Goal: Task Accomplishment & Management: Use online tool/utility

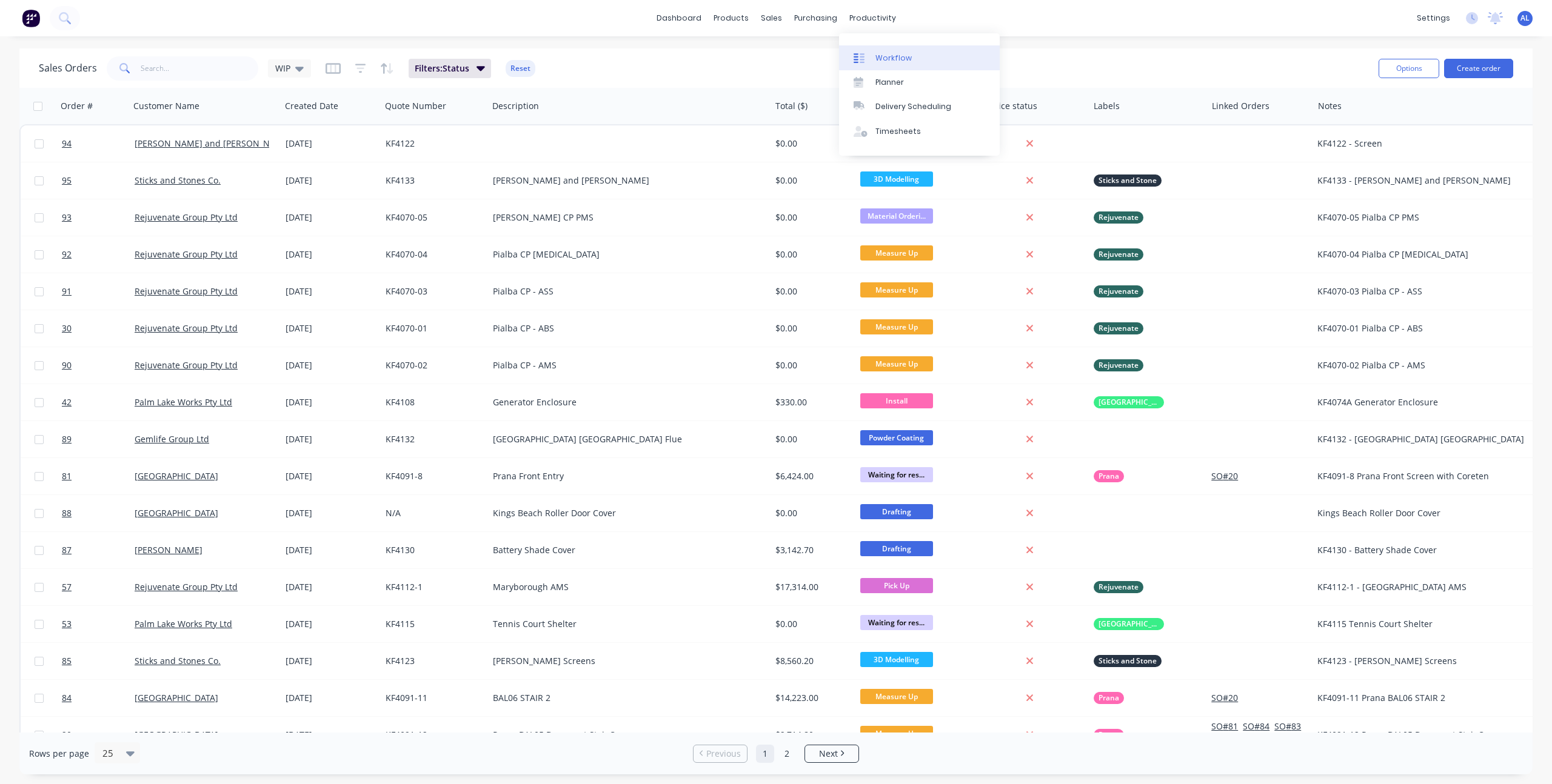
click at [890, 48] on link "Workflow" at bounding box center [919, 58] width 161 height 24
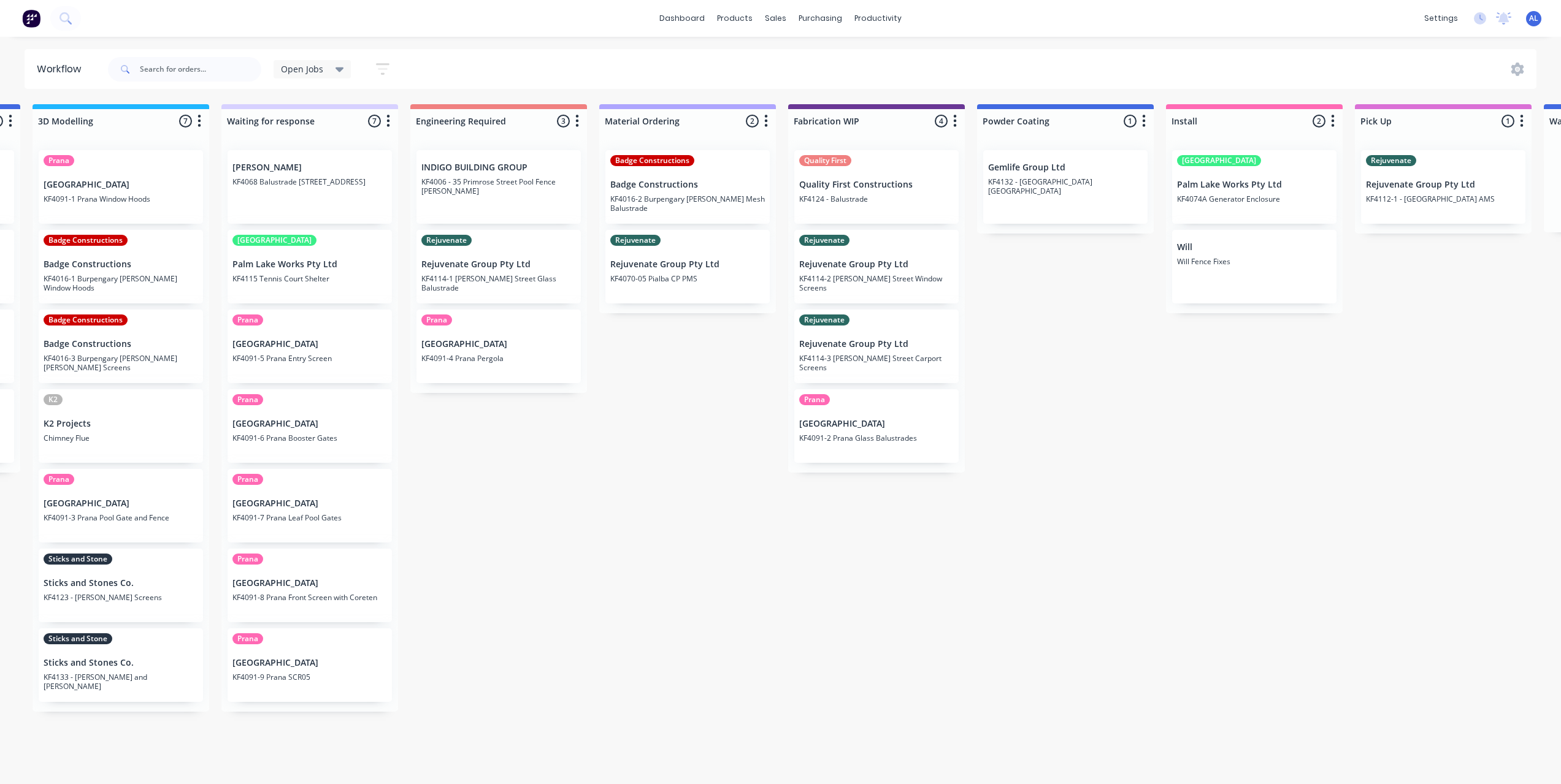
scroll to position [0, 559]
click at [884, 667] on div "Submitted 6 Status colour #273444 hex #273444 Save Cancel Summaries Total order…" at bounding box center [898, 441] width 2935 height 673
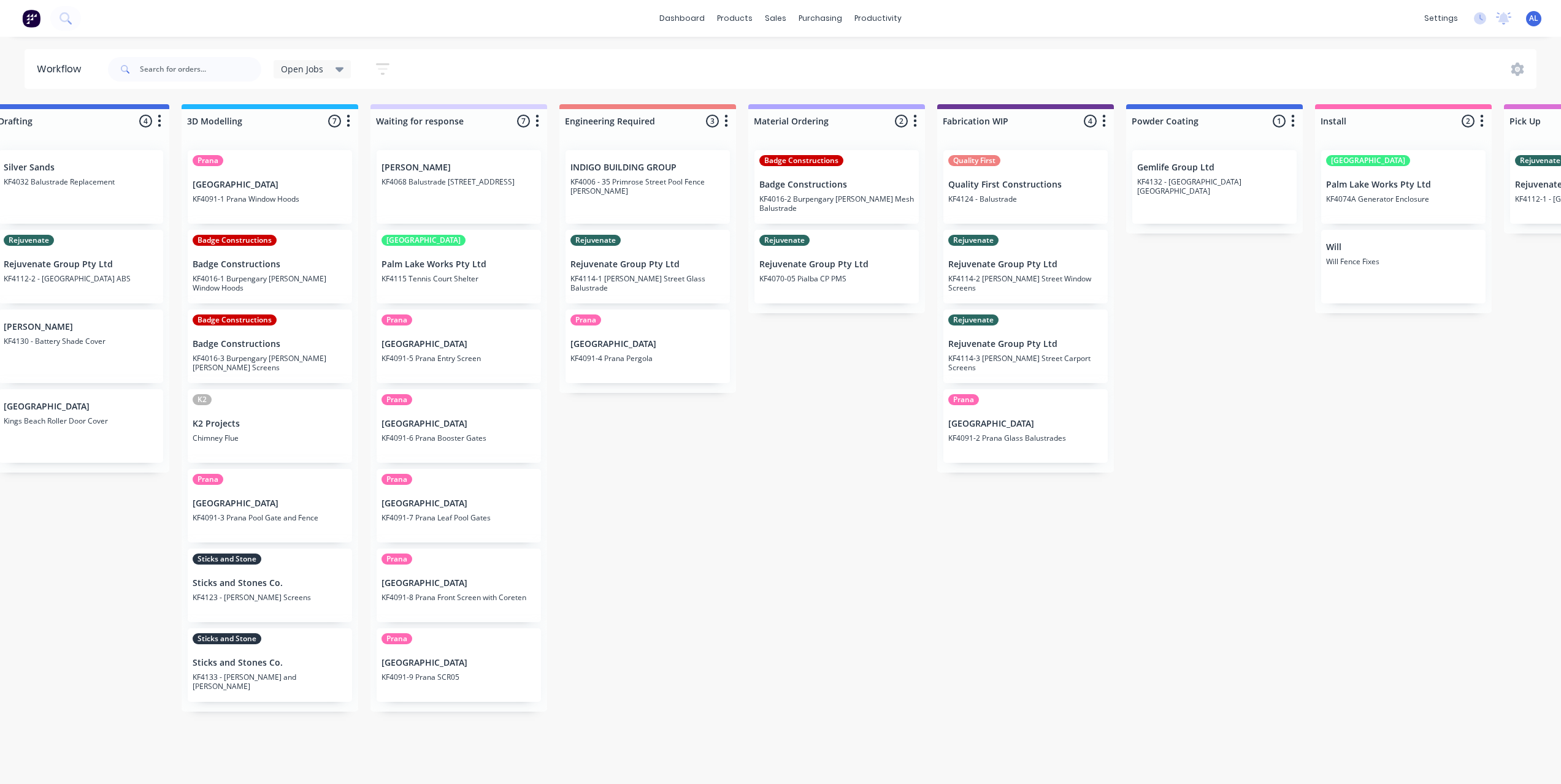
scroll to position [0, 728]
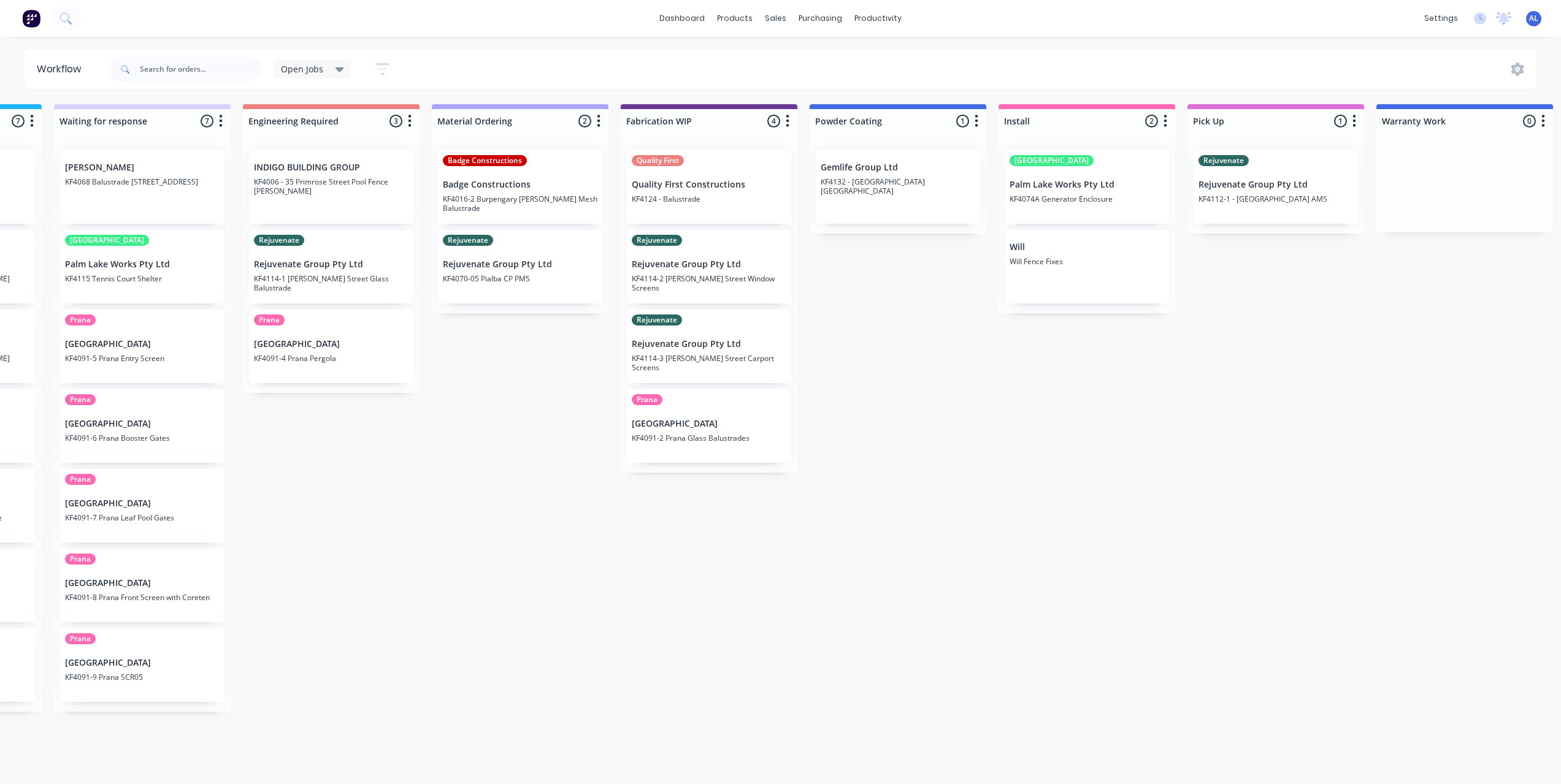
click at [512, 565] on div "Submitted 6 Status colour #273444 hex #273444 Save Cancel Summaries Total order…" at bounding box center [730, 441] width 2935 height 673
click at [941, 447] on div "Submitted 6 Status colour #273444 hex #273444 Save Cancel Summaries Total order…" at bounding box center [730, 441] width 2935 height 673
click at [957, 524] on div "Submitted 6 Status colour #273444 hex #273444 Save Cancel Summaries Total order…" at bounding box center [730, 441] width 2935 height 673
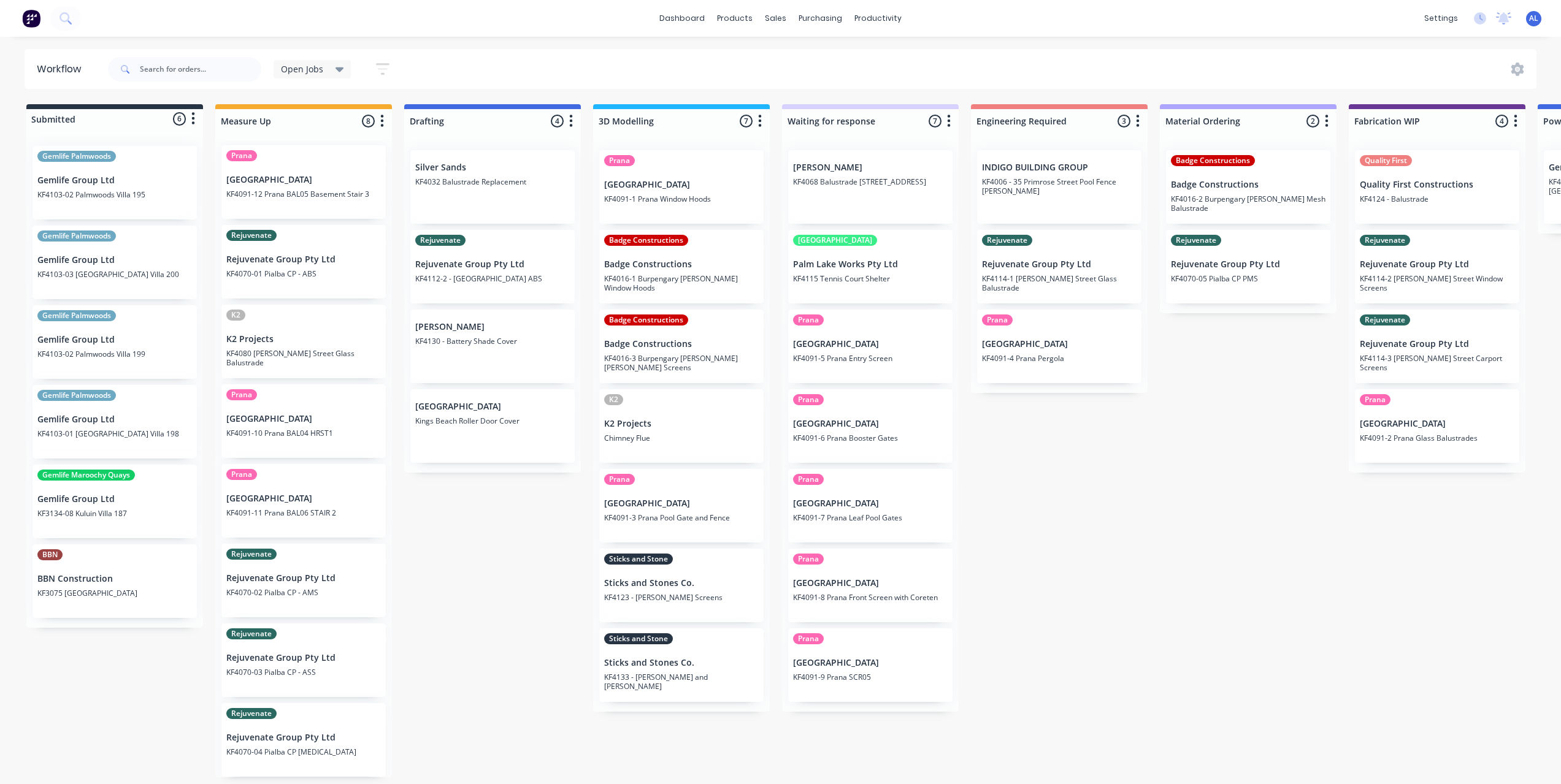
scroll to position [0, 0]
click at [440, 577] on div "Submitted 6 Status colour #273444 hex #273444 Save Cancel Summaries Total order…" at bounding box center [1458, 441] width 2935 height 673
click at [461, 564] on div "Submitted 6 Status colour #273444 hex #273444 Save Cancel Summaries Total order…" at bounding box center [1458, 441] width 2935 height 673
click at [467, 546] on div "Submitted 6 Status colour #273444 hex #273444 Save Cancel Summaries Total order…" at bounding box center [1458, 441] width 2935 height 673
click at [1038, 528] on div "Submitted 6 Status colour #273444 hex #273444 Save Cancel Summaries Total order…" at bounding box center [1458, 441] width 2935 height 673
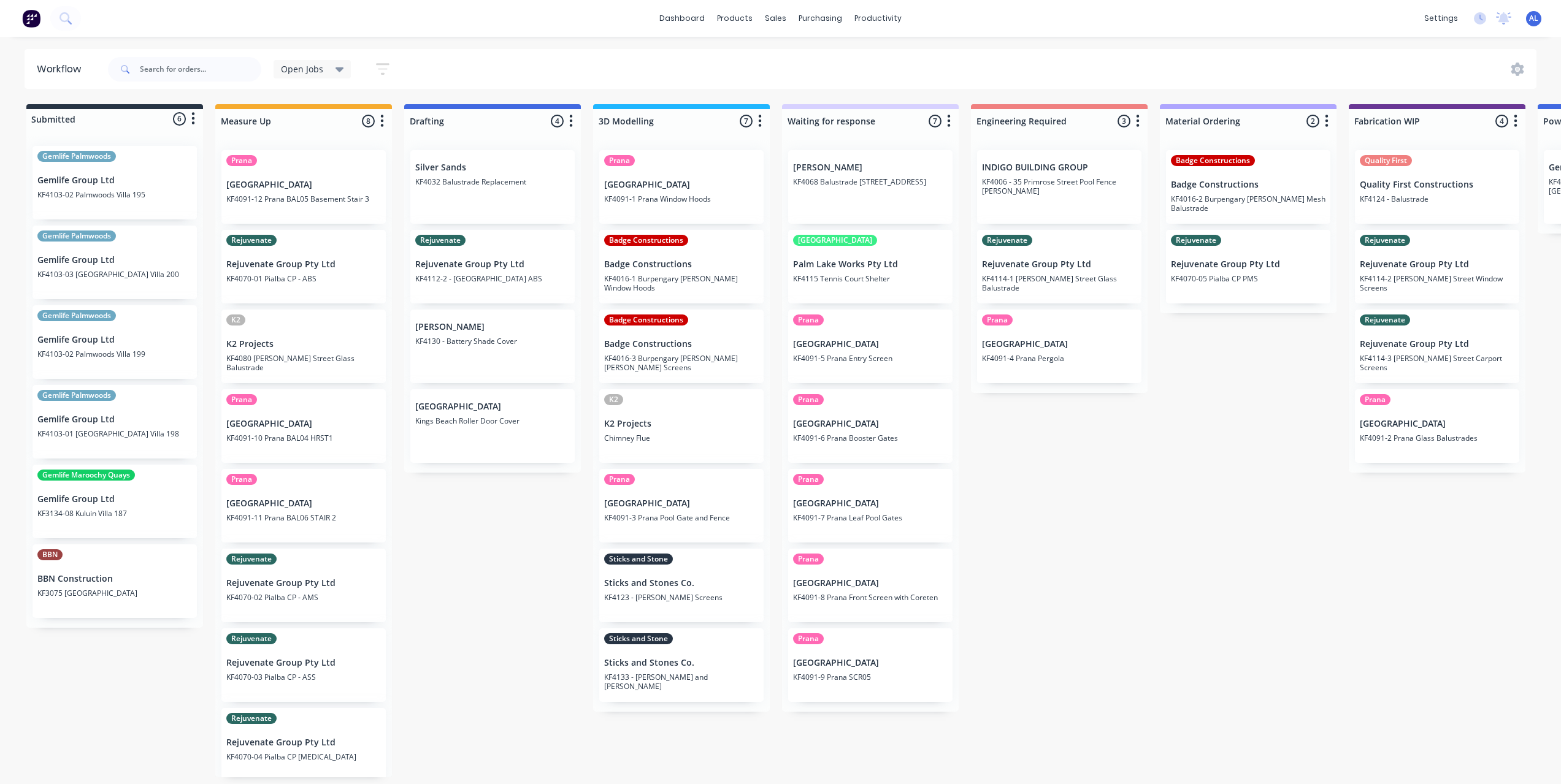
click at [1038, 528] on div "Submitted 6 Status colour #273444 hex #273444 Save Cancel Summaries Total order…" at bounding box center [1458, 441] width 2935 height 673
click at [514, 541] on div "Submitted 6 Status colour #273444 hex #273444 Save Cancel Summaries Total order…" at bounding box center [1458, 441] width 2935 height 673
click at [1117, 499] on div "Submitted 6 Status colour #273444 hex #273444 Save Cancel Summaries Total order…" at bounding box center [1458, 441] width 2935 height 673
click at [1079, 502] on div "Submitted 6 Status colour #273444 hex #273444 Save Cancel Summaries Total order…" at bounding box center [1458, 441] width 2935 height 673
click at [1073, 460] on div "Submitted 6 Status colour #273444 hex #273444 Save Cancel Summaries Total order…" at bounding box center [1458, 441] width 2935 height 673
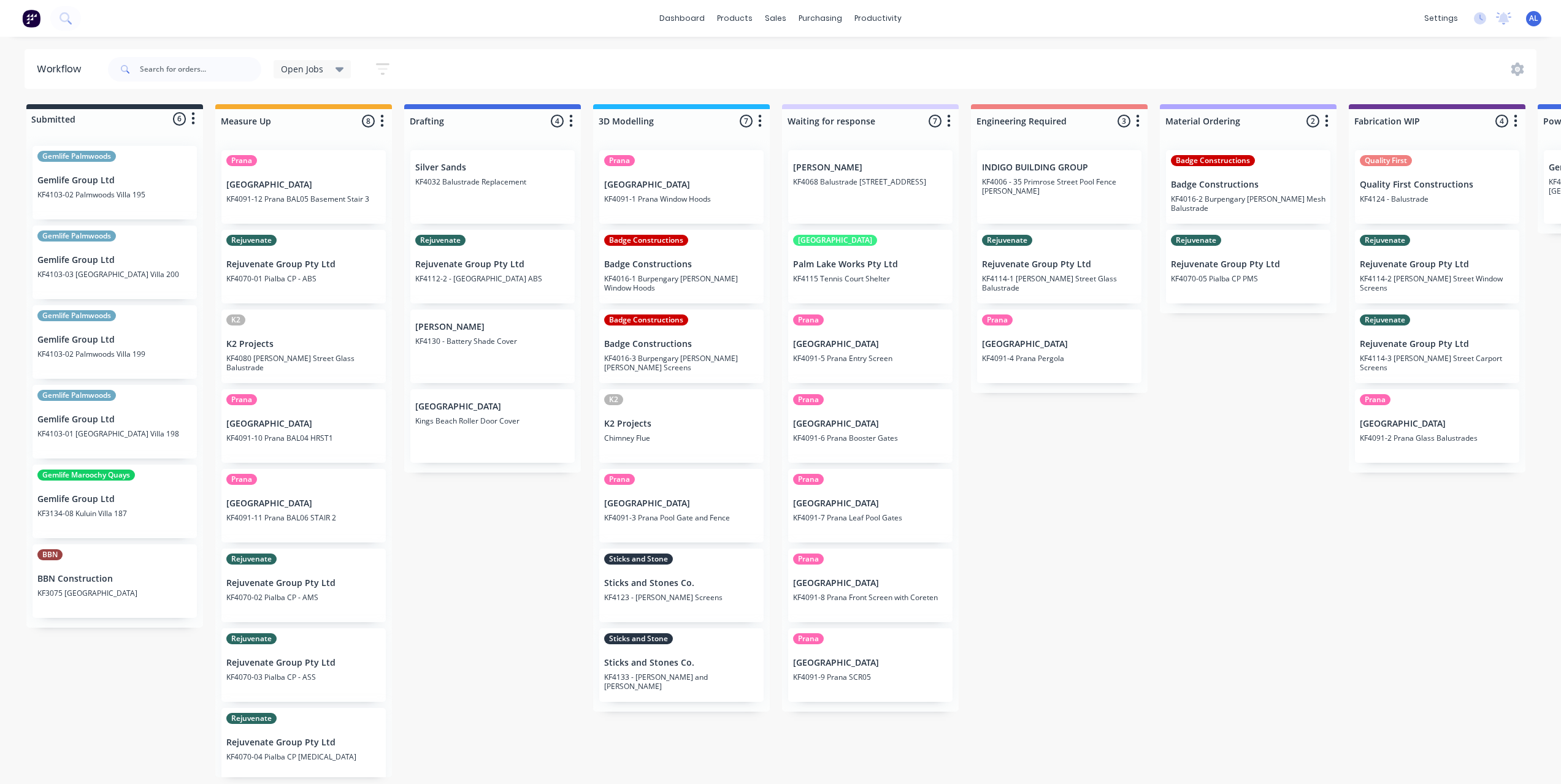
click at [1072, 459] on div "Submitted 6 Status colour #273444 hex #273444 Save Cancel Summaries Total order…" at bounding box center [1458, 441] width 2935 height 673
click at [563, 565] on div "Submitted 6 Status colour #273444 hex #273444 Save Cancel Summaries Total order…" at bounding box center [1458, 441] width 2935 height 673
click at [1045, 478] on div "Submitted 6 Status colour #273444 hex #273444 Save Cancel Summaries Total order…" at bounding box center [1458, 441] width 2935 height 673
click at [531, 542] on div "Submitted 6 Status colour #273444 hex #273444 Save Cancel Summaries Total order…" at bounding box center [1458, 441] width 2935 height 673
click at [1169, 477] on div "Submitted 6 Status colour #273444 hex #273444 Save Cancel Summaries Total order…" at bounding box center [1458, 441] width 2935 height 673
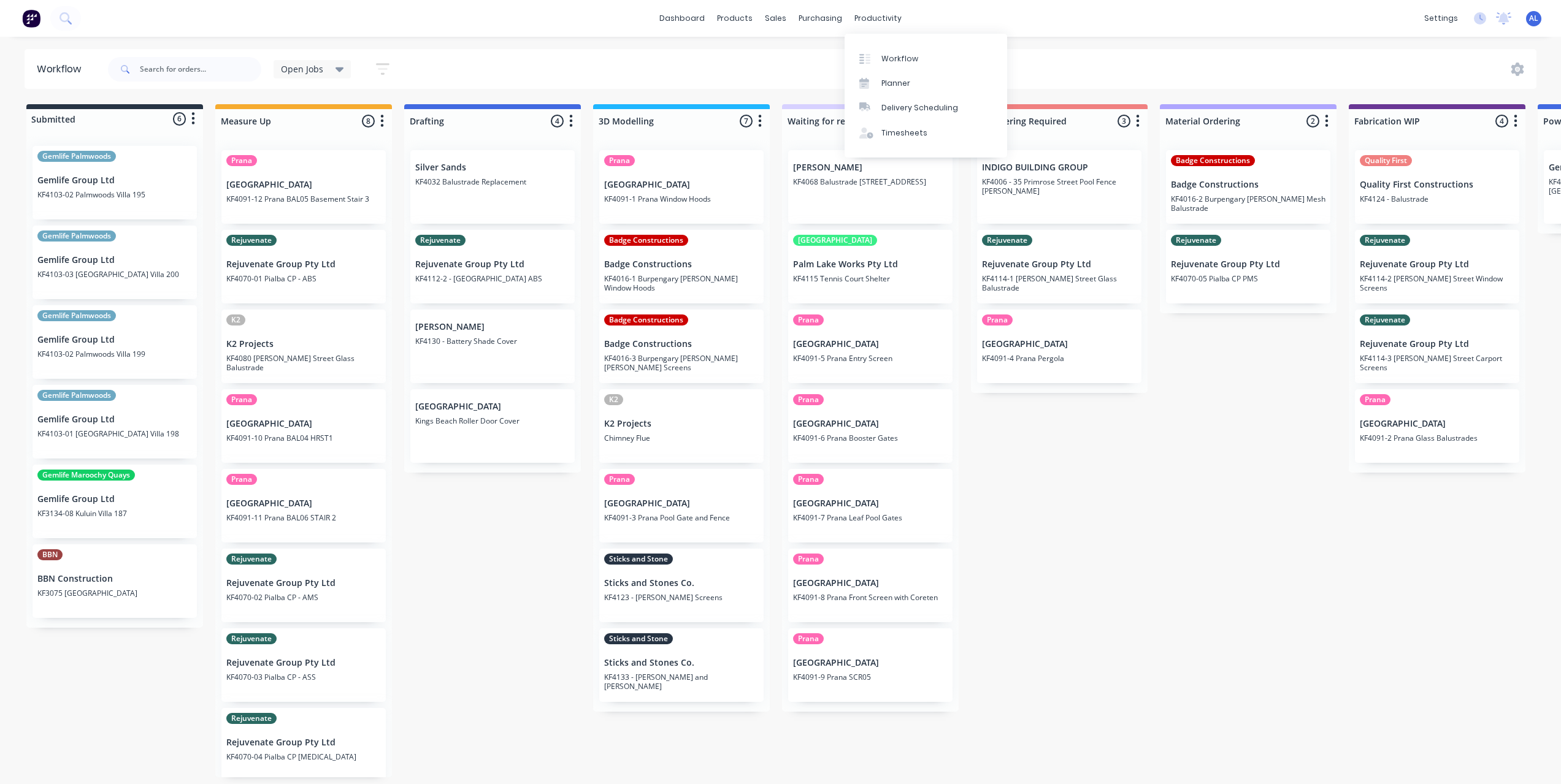
click at [1112, 68] on div "Open Jobs Save new view None edit Open Jobs (Default) edit Show/Hide statuses S…" at bounding box center [821, 69] width 1431 height 37
click at [1015, 551] on div "Submitted 6 Status colour #273444 hex #273444 Save Cancel Summaries Total order…" at bounding box center [1458, 441] width 2935 height 673
click at [1092, 557] on div "Submitted 6 Status colour #273444 hex #273444 Save Cancel Summaries Total order…" at bounding box center [1458, 441] width 2935 height 673
click at [543, 528] on div "Submitted 6 Status colour #273444 hex #273444 Save Cancel Summaries Total order…" at bounding box center [1458, 441] width 2935 height 673
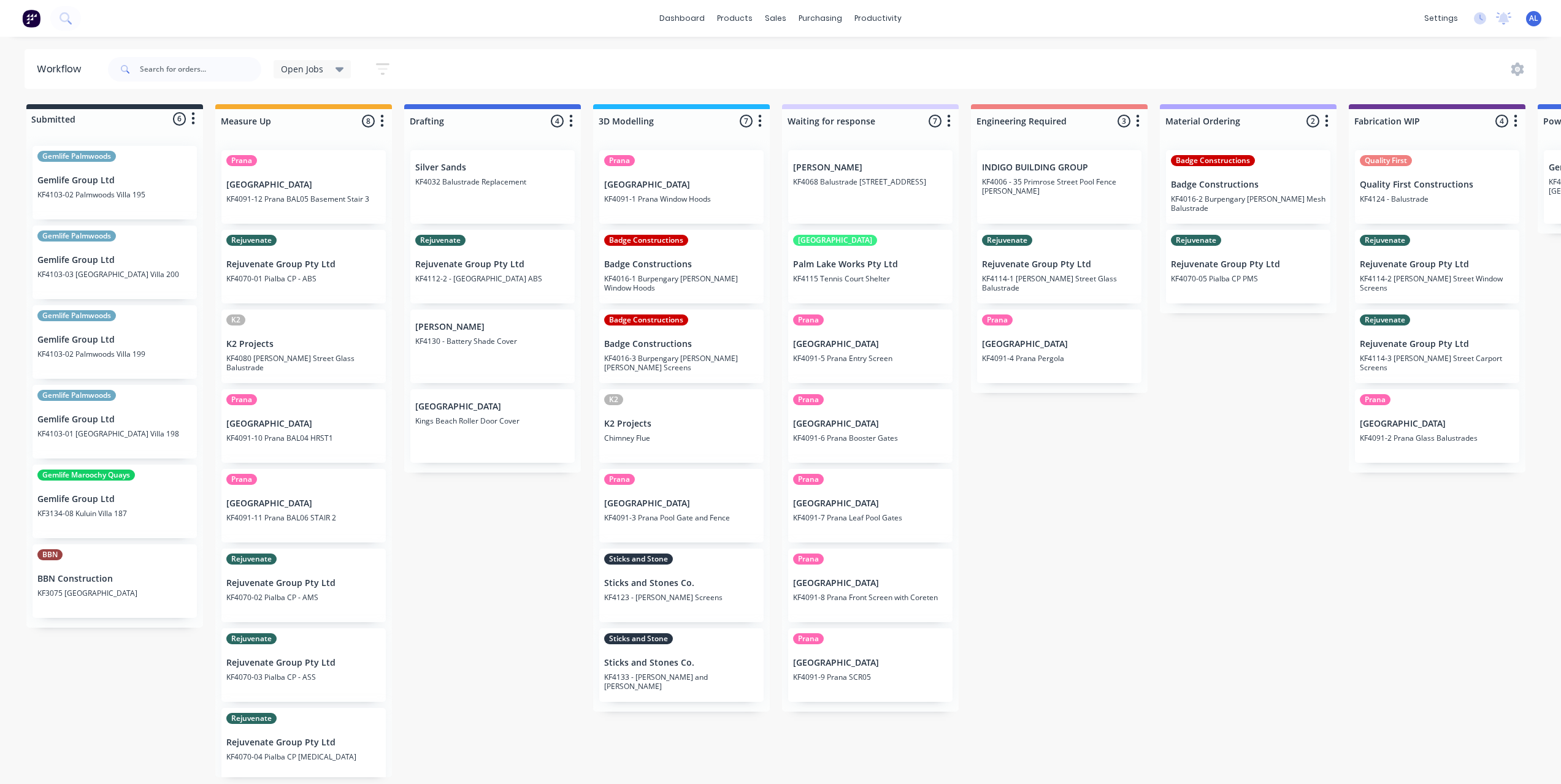
click at [490, 657] on div "Submitted 6 Status colour #273444 hex #273444 Save Cancel Summaries Total order…" at bounding box center [1458, 441] width 2935 height 673
click at [1239, 604] on div "Submitted 6 Status colour #273444 hex #273444 Save Cancel Summaries Total order…" at bounding box center [1458, 441] width 2935 height 673
click at [1083, 528] on div "Submitted 6 Status colour #273444 hex #273444 Save Cancel Summaries Total order…" at bounding box center [1458, 441] width 2935 height 673
click at [460, 551] on div "Submitted 6 Status colour #273444 hex #273444 Save Cancel Summaries Total order…" at bounding box center [1458, 441] width 2935 height 673
